Goal: Task Accomplishment & Management: Manage account settings

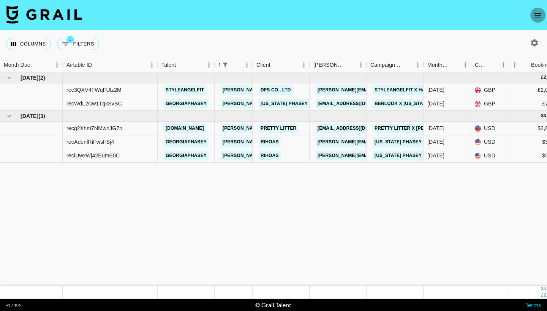
click at [538, 16] on icon "open drawer" at bounding box center [537, 15] width 9 height 9
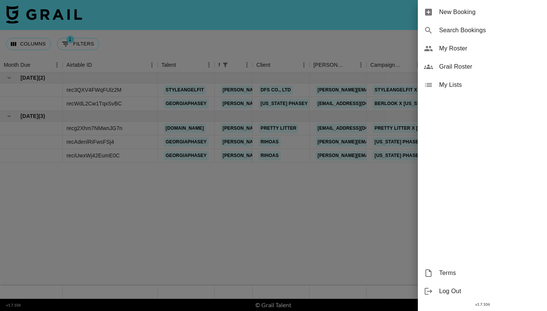
click at [475, 47] on span "My Roster" at bounding box center [490, 48] width 102 height 9
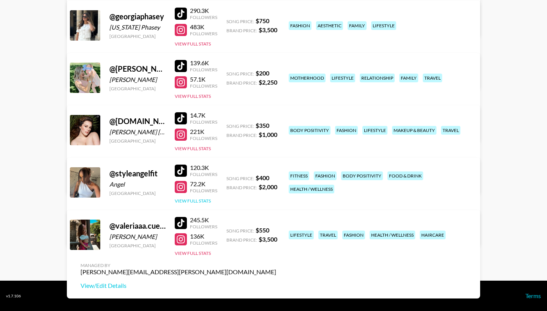
scroll to position [167, 0]
click at [194, 203] on button "View Full Stats" at bounding box center [193, 201] width 36 height 6
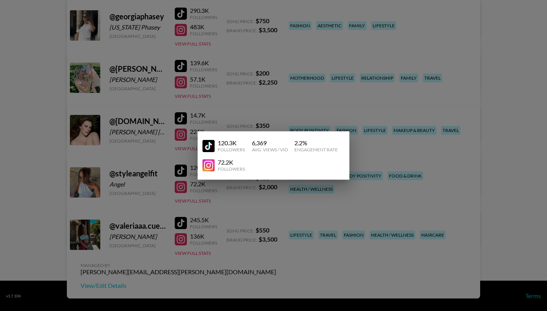
click at [418, 178] on div at bounding box center [273, 155] width 547 height 311
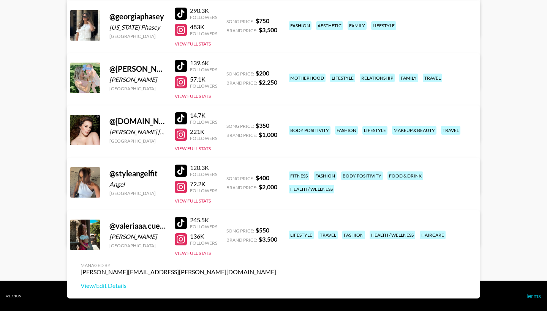
click at [276, 230] on link "View/Edit Details" at bounding box center [177, 234] width 195 height 8
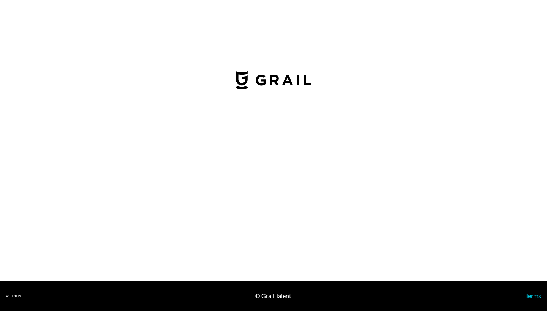
select select "USD"
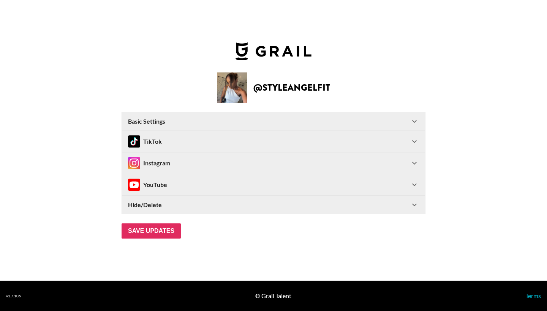
type input "[GEOGRAPHIC_DATA]"
click at [228, 164] on div "Instagram" at bounding box center [269, 163] width 282 height 12
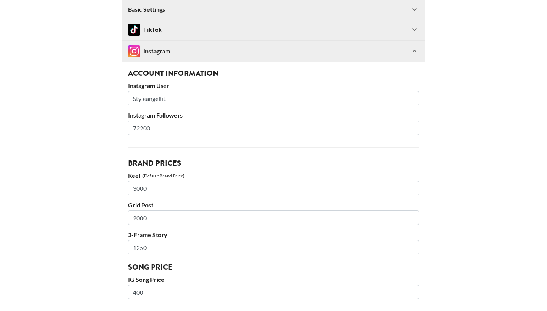
scroll to position [84, 0]
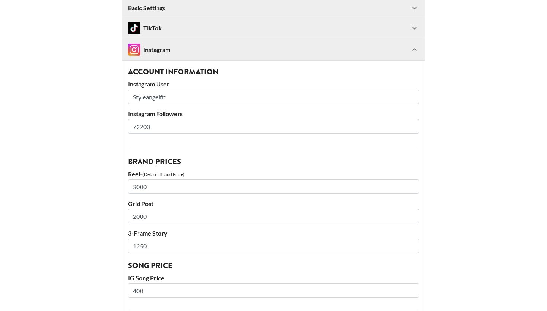
click at [417, 25] on icon at bounding box center [414, 28] width 9 height 9
